Goal: Use online tool/utility: Utilize a website feature to perform a specific function

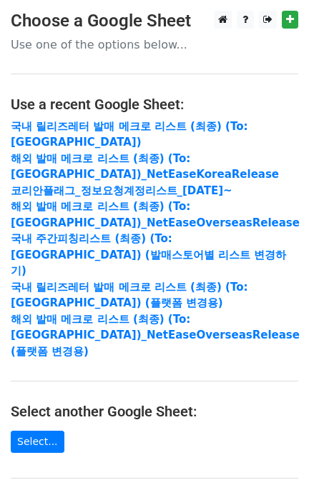
scroll to position [190, 0]
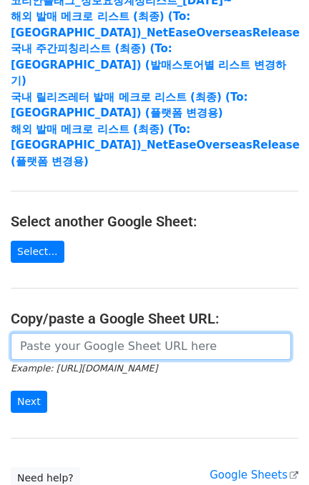
click at [67, 333] on input "url" at bounding box center [151, 346] width 280 height 27
paste input "[URL][DOMAIN_NAME]"
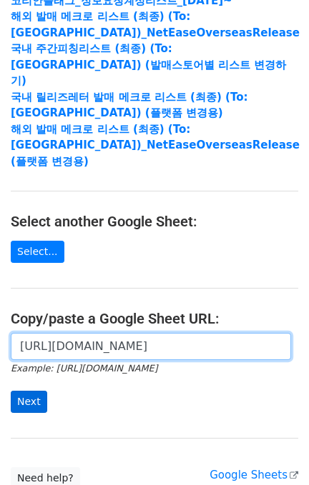
scroll to position [0, 450]
type input "[URL][DOMAIN_NAME]"
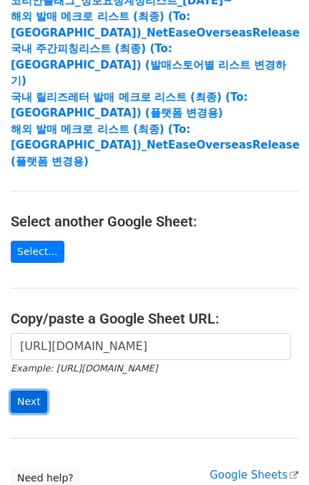
click at [28, 391] on input "Next" at bounding box center [29, 402] width 36 height 22
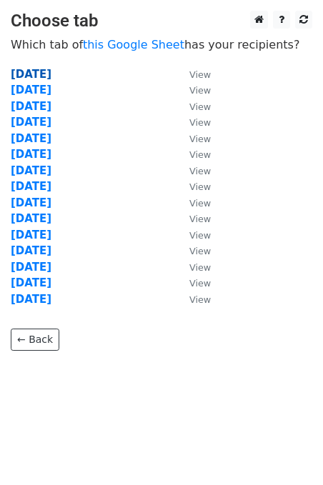
click at [51, 76] on strong "[DATE]" at bounding box center [31, 74] width 41 height 13
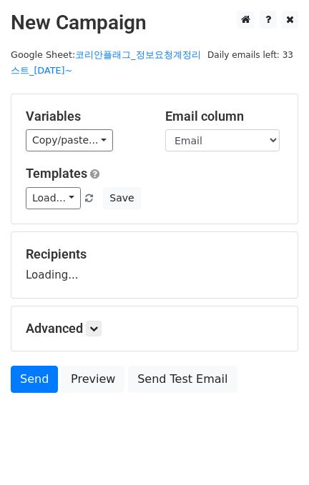
scroll to position [28, 0]
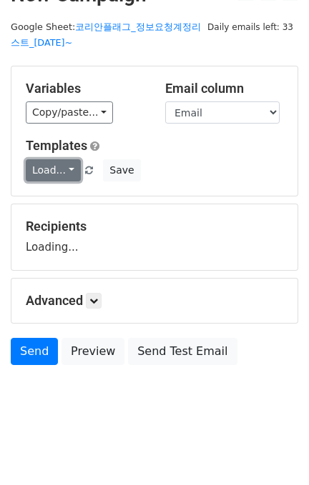
click at [60, 170] on link "Load..." at bounding box center [53, 170] width 55 height 22
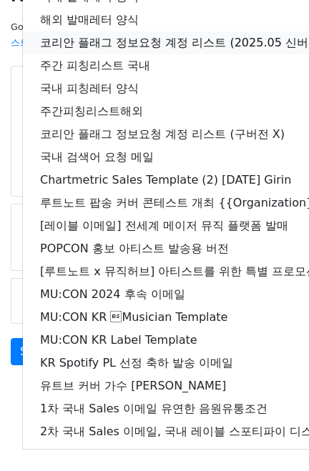
click at [128, 38] on link "코리안 플래그 정보요청 계정 리스트 (2025.05 신버전)" at bounding box center [252, 42] width 459 height 23
